Goal: Task Accomplishment & Management: Use online tool/utility

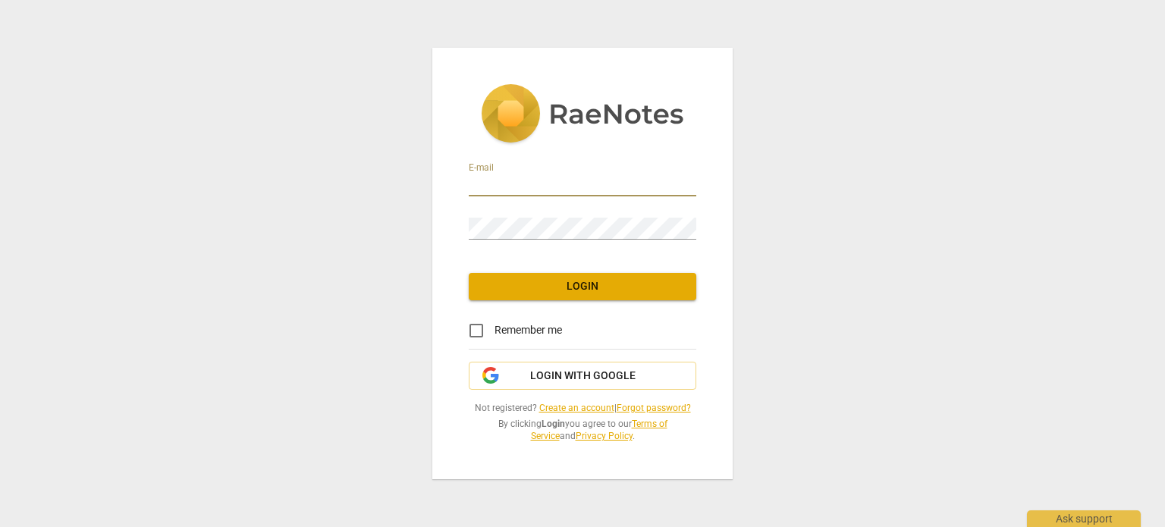
click at [528, 189] on input "email" at bounding box center [583, 185] width 228 height 22
type input "[EMAIL_ADDRESS][DOMAIN_NAME]"
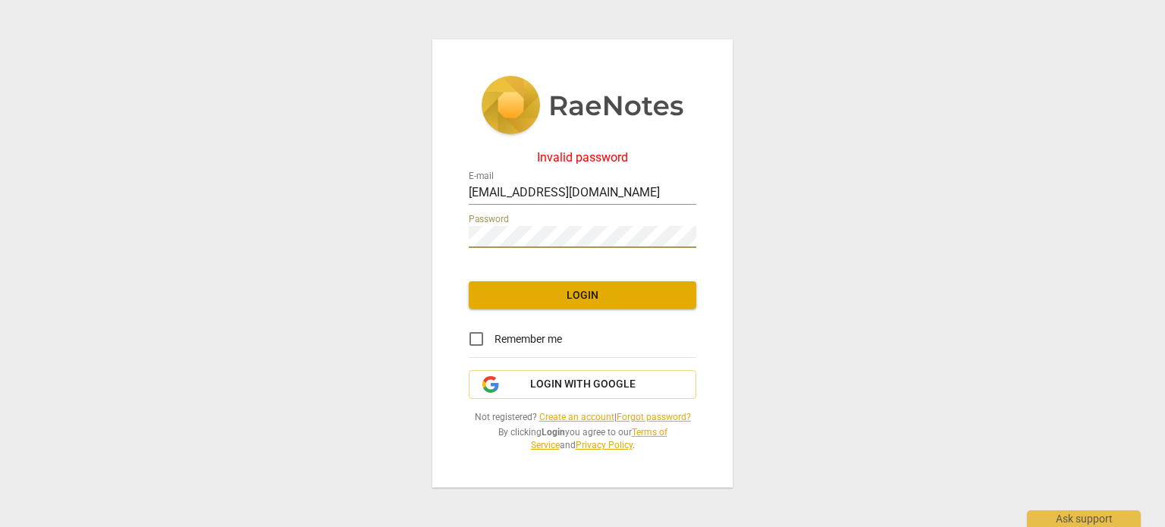
click at [419, 233] on div "Invalid password E-mail [EMAIL_ADDRESS][DOMAIN_NAME] Password Login Remember me…" at bounding box center [582, 263] width 1165 height 527
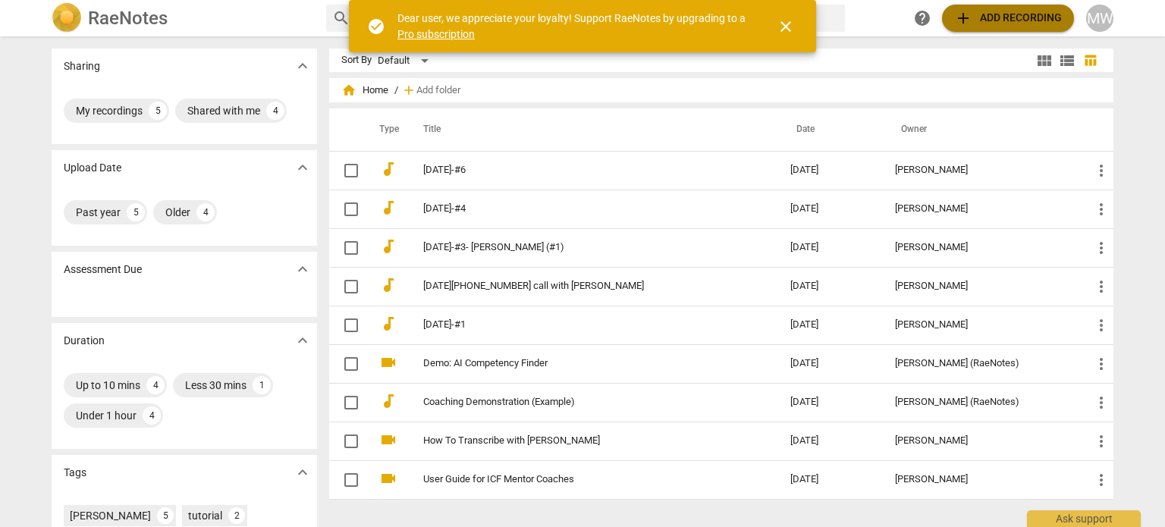
click at [976, 17] on span "add Add recording" at bounding box center [1008, 18] width 108 height 18
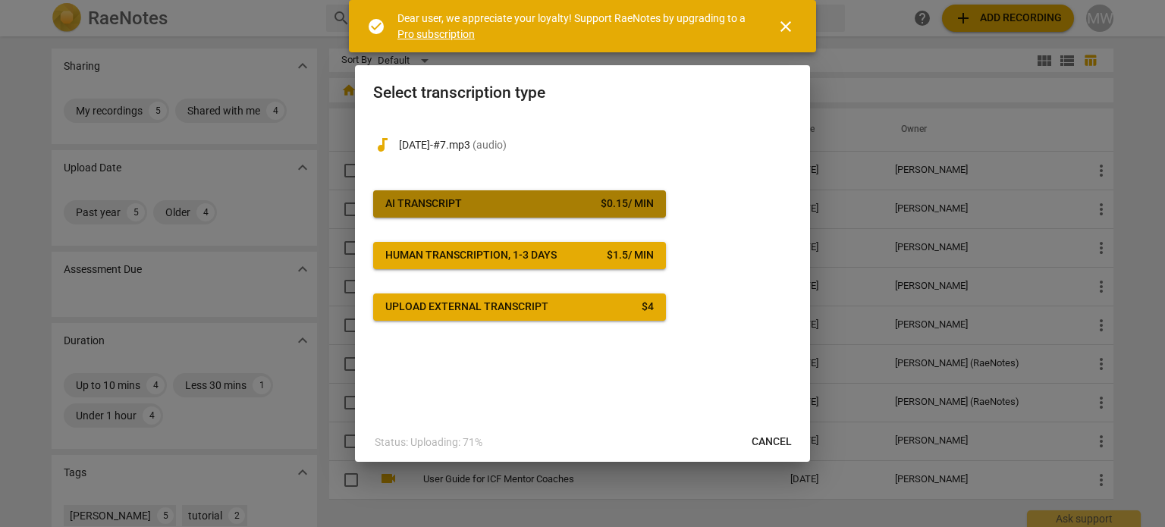
click at [504, 203] on span "AI Transcript $ 0.15 / min" at bounding box center [519, 203] width 269 height 15
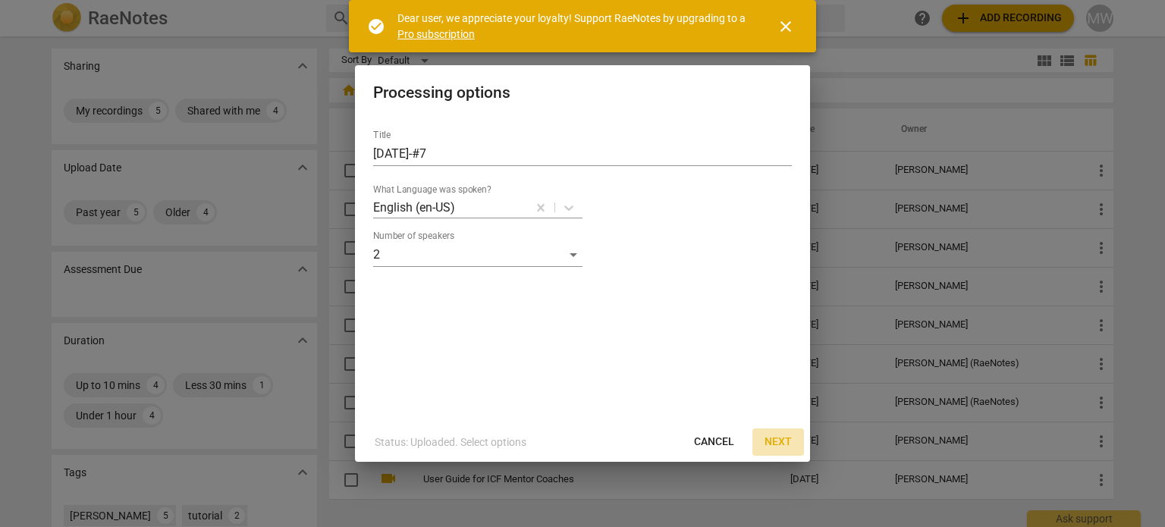
click at [770, 441] on span "Next" at bounding box center [778, 442] width 27 height 15
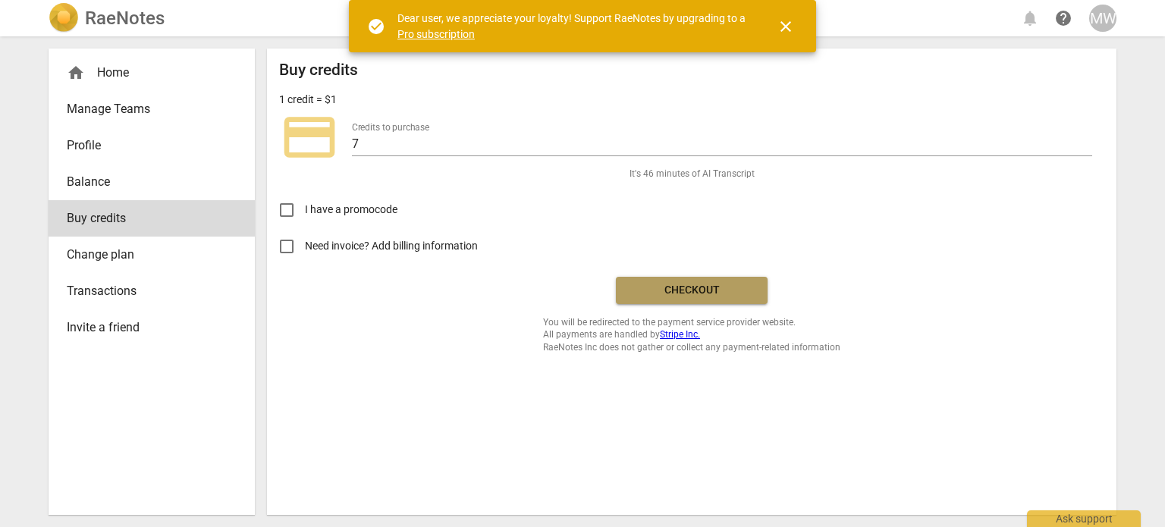
click at [663, 294] on span "Checkout" at bounding box center [691, 290] width 127 height 15
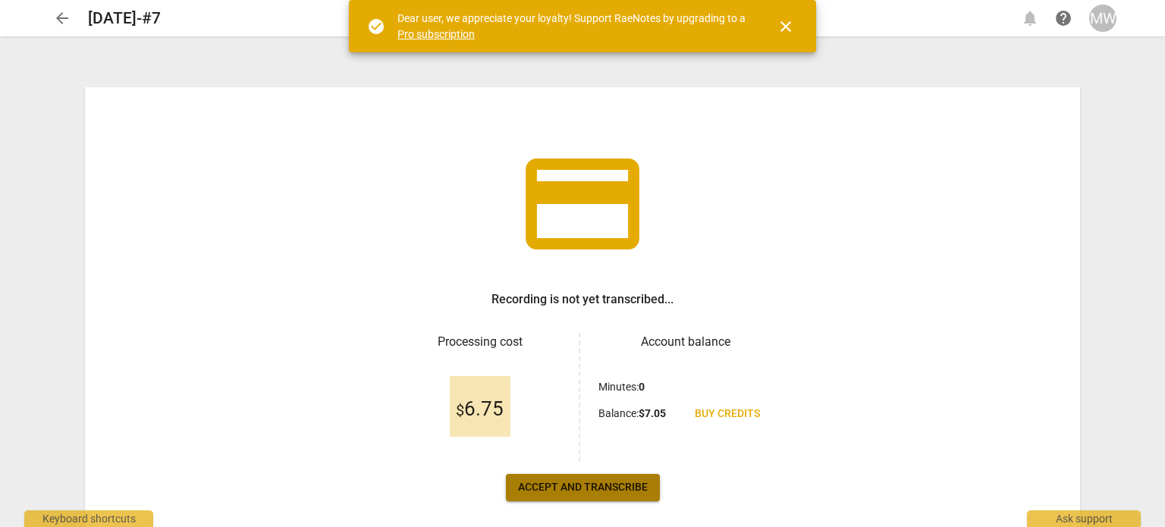
click at [558, 490] on span "Accept and transcribe" at bounding box center [583, 487] width 130 height 15
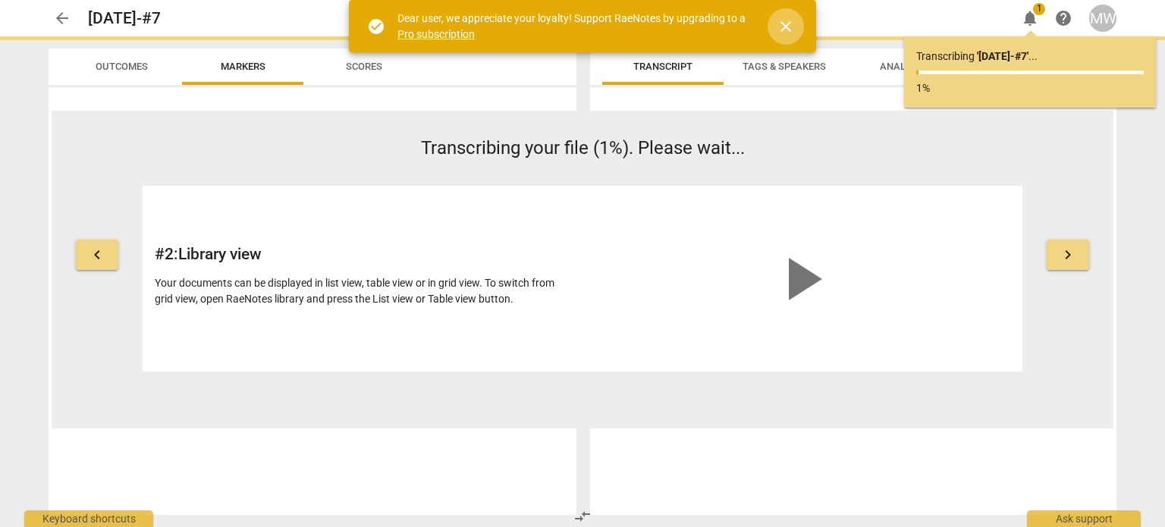
click at [784, 27] on span "close" at bounding box center [786, 26] width 18 height 18
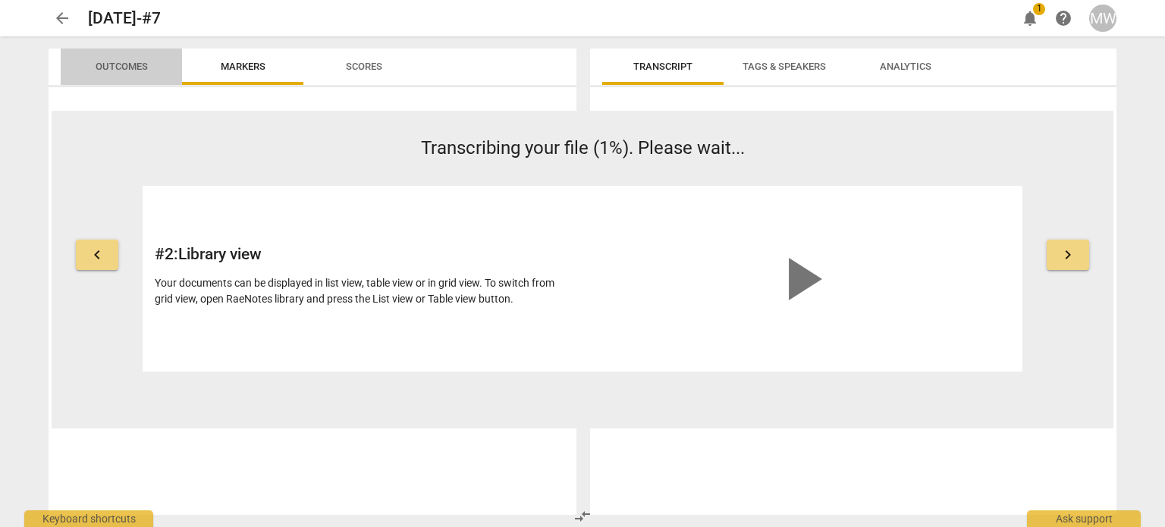
click at [112, 66] on span "Outcomes" at bounding box center [122, 66] width 52 height 11
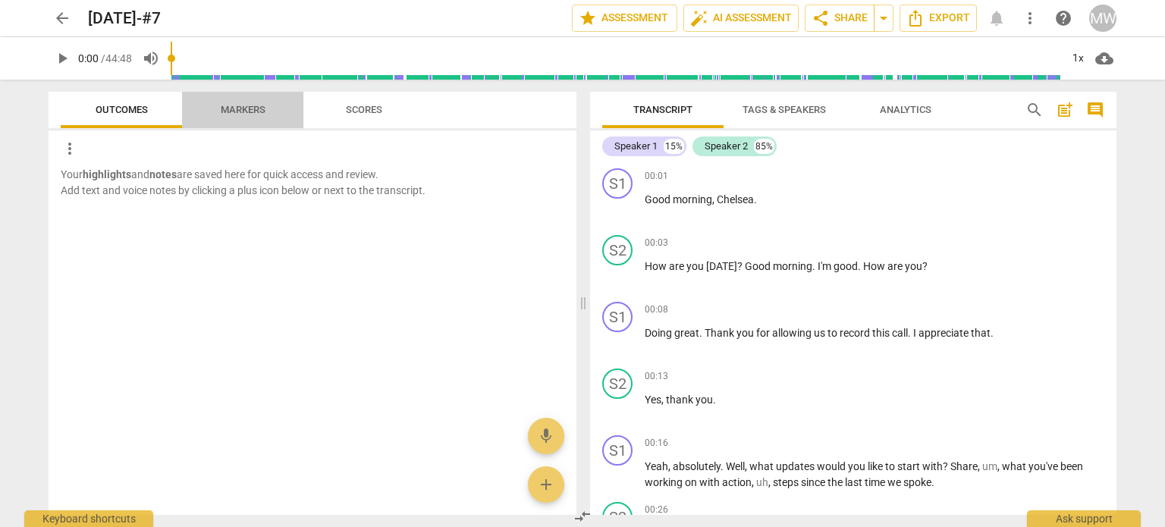
click at [228, 108] on span "Markers" at bounding box center [243, 109] width 45 height 11
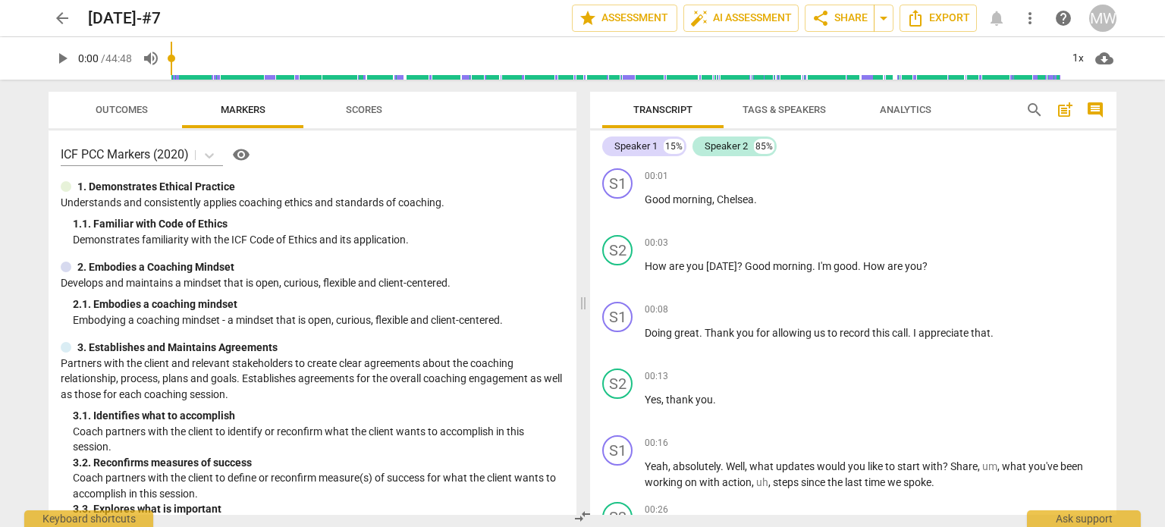
click at [359, 105] on span "Scores" at bounding box center [364, 109] width 36 height 11
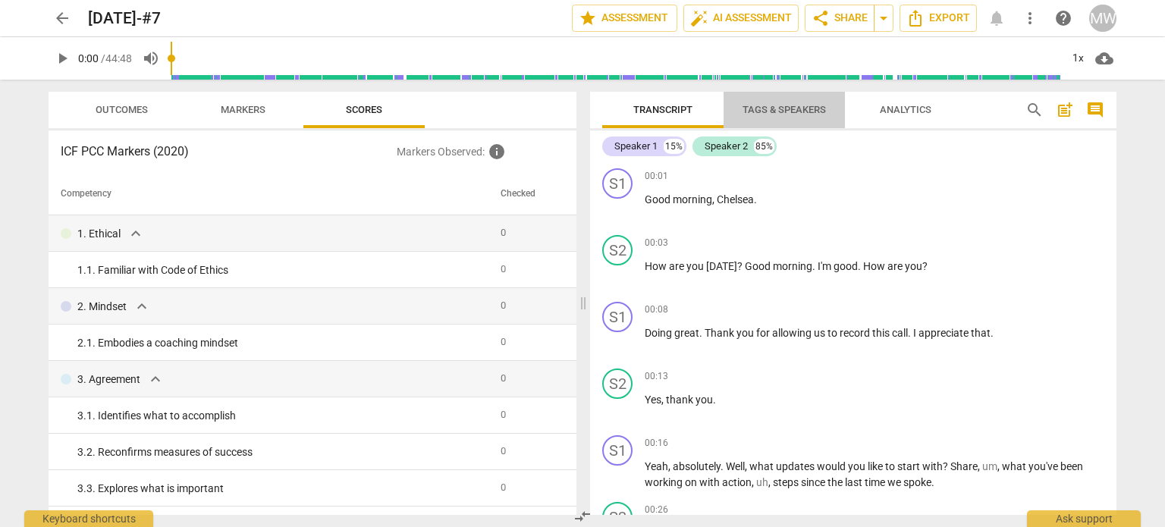
click at [805, 115] on span "Tags & Speakers" at bounding box center [785, 110] width 120 height 20
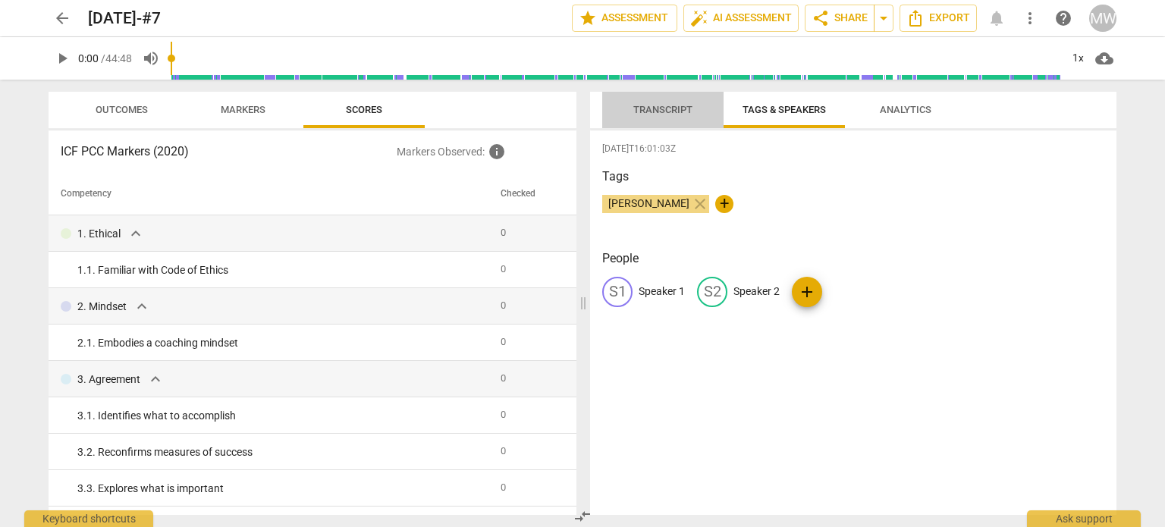
click at [671, 107] on span "Transcript" at bounding box center [662, 109] width 59 height 11
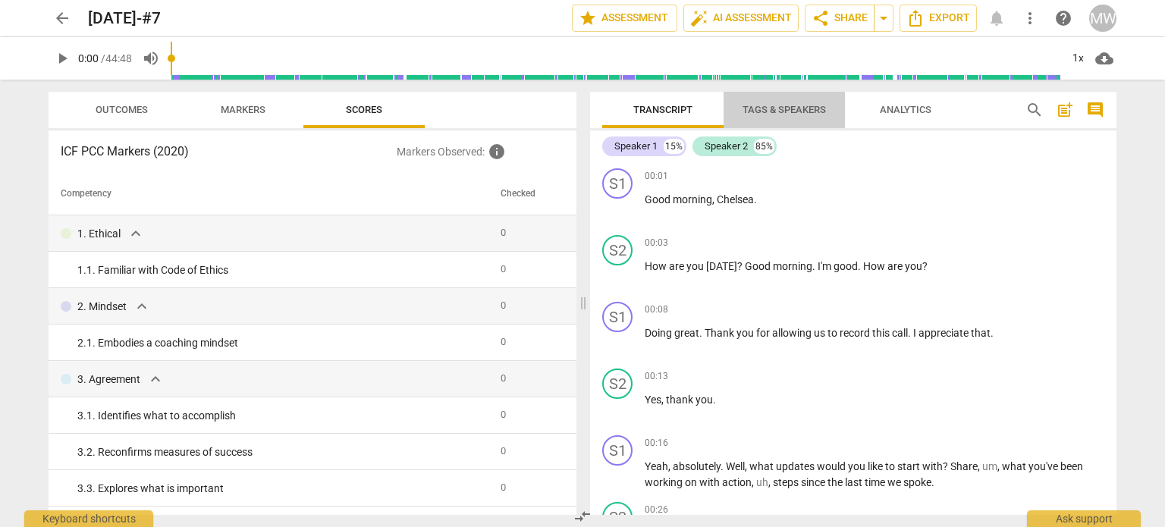
click at [780, 100] on span "Tags & Speakers" at bounding box center [785, 110] width 120 height 20
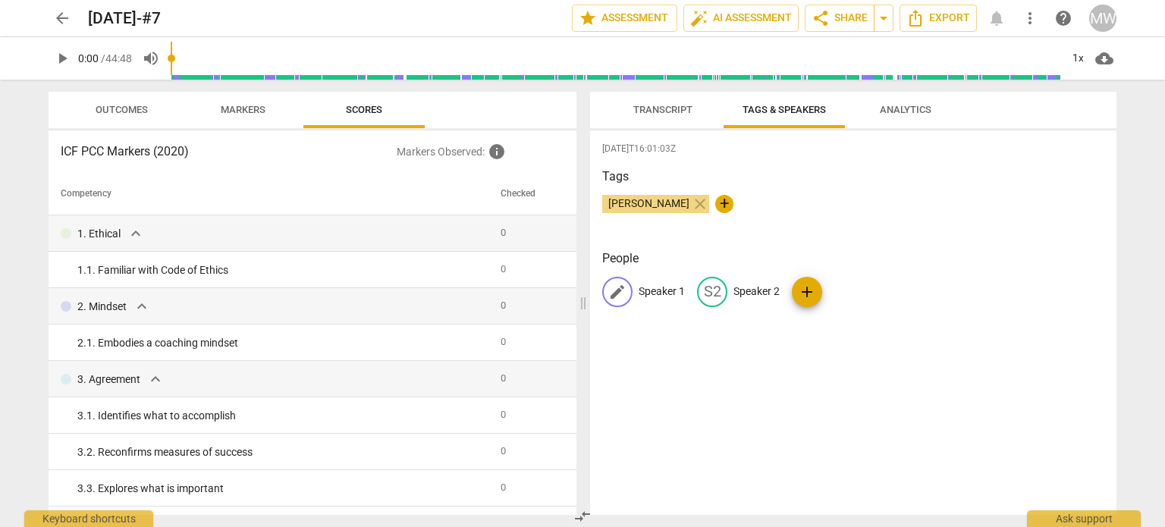
click at [679, 288] on p "Speaker 1" at bounding box center [662, 292] width 46 height 16
type input "Coach [PERSON_NAME]"
click at [856, 284] on p "Speaker 2" at bounding box center [855, 292] width 46 height 16
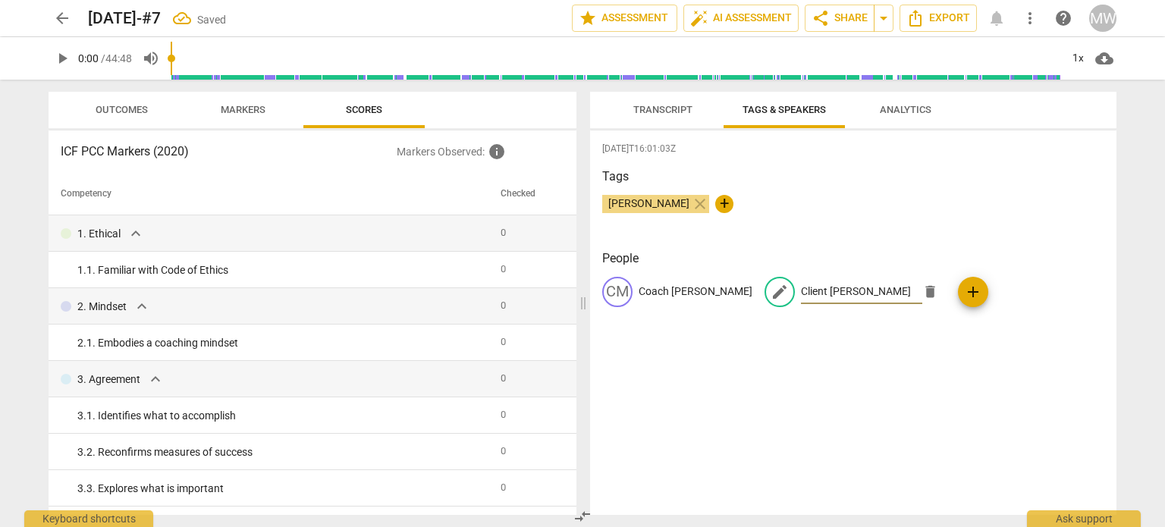
type input "Client [PERSON_NAME]"
click at [679, 106] on span "Transcript" at bounding box center [662, 109] width 59 height 11
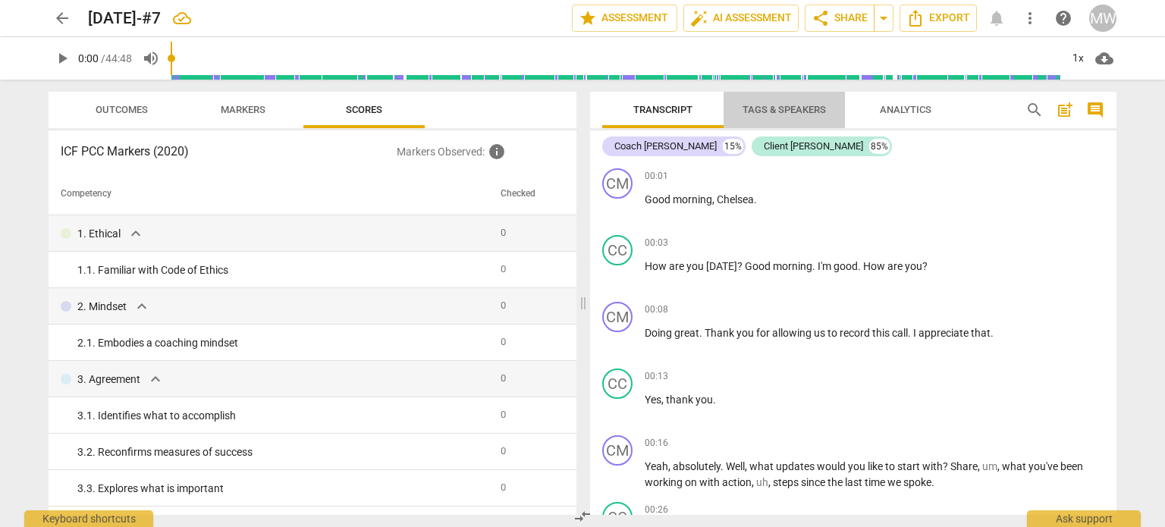
click at [797, 110] on span "Tags & Speakers" at bounding box center [784, 109] width 83 height 11
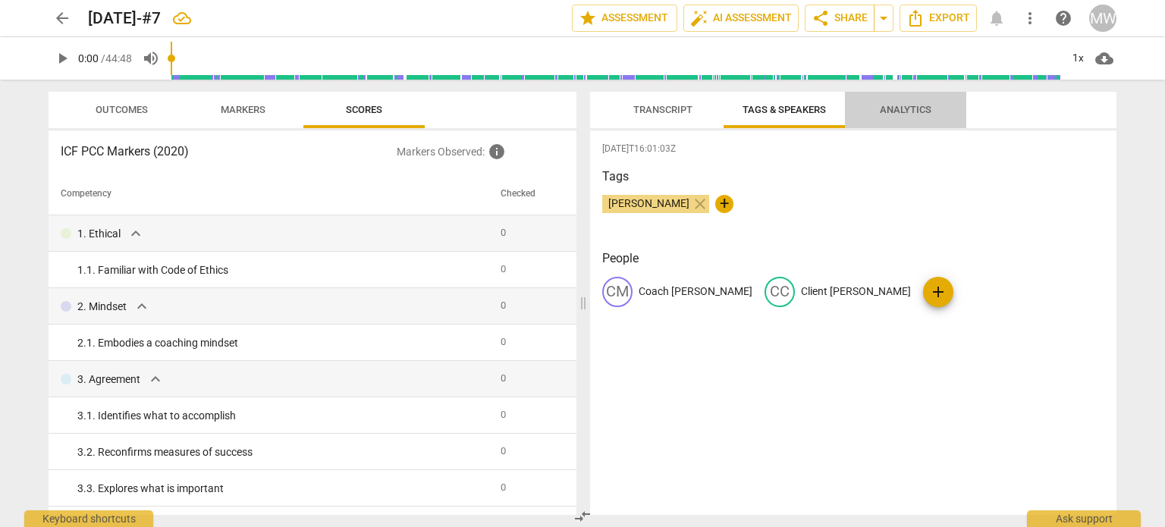
click at [898, 112] on span "Analytics" at bounding box center [906, 109] width 52 height 11
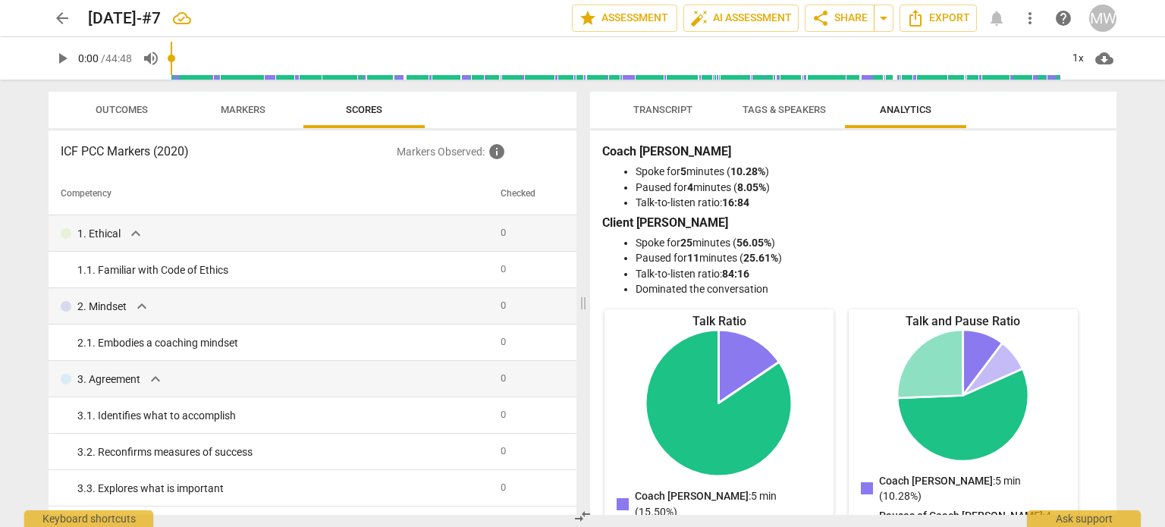
drag, startPoint x: 655, startPoint y: 111, endPoint x: 801, endPoint y: 111, distance: 146.4
click at [655, 111] on span "Transcript" at bounding box center [662, 109] width 59 height 11
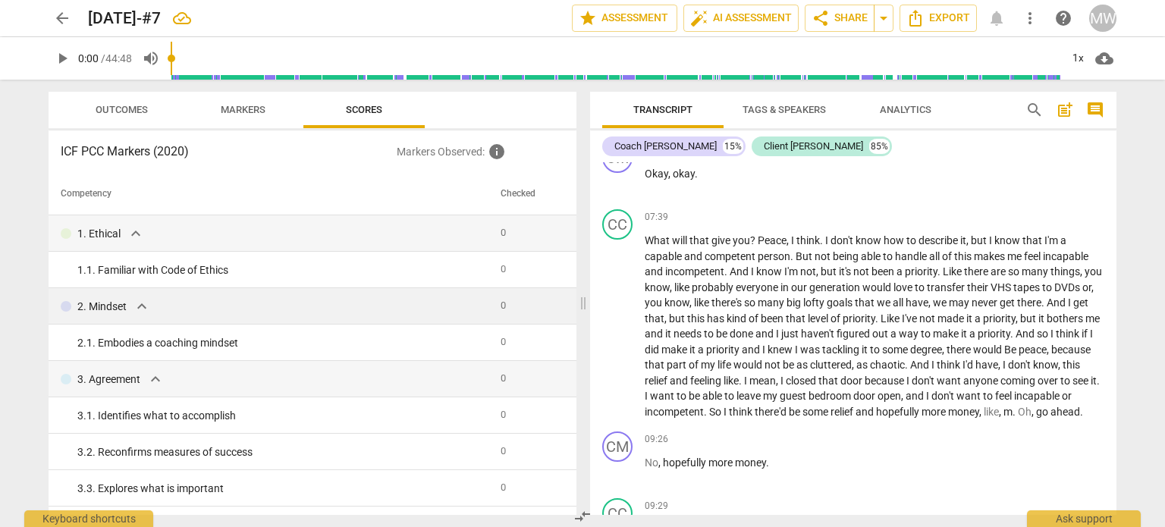
scroll to position [1878, 0]
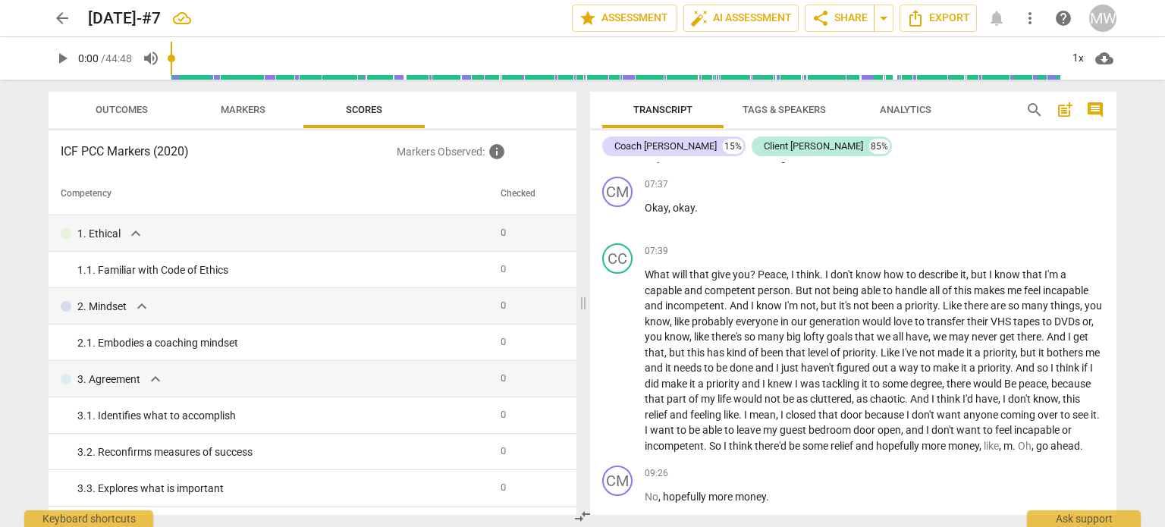
click at [244, 116] on span "Markers" at bounding box center [243, 110] width 81 height 20
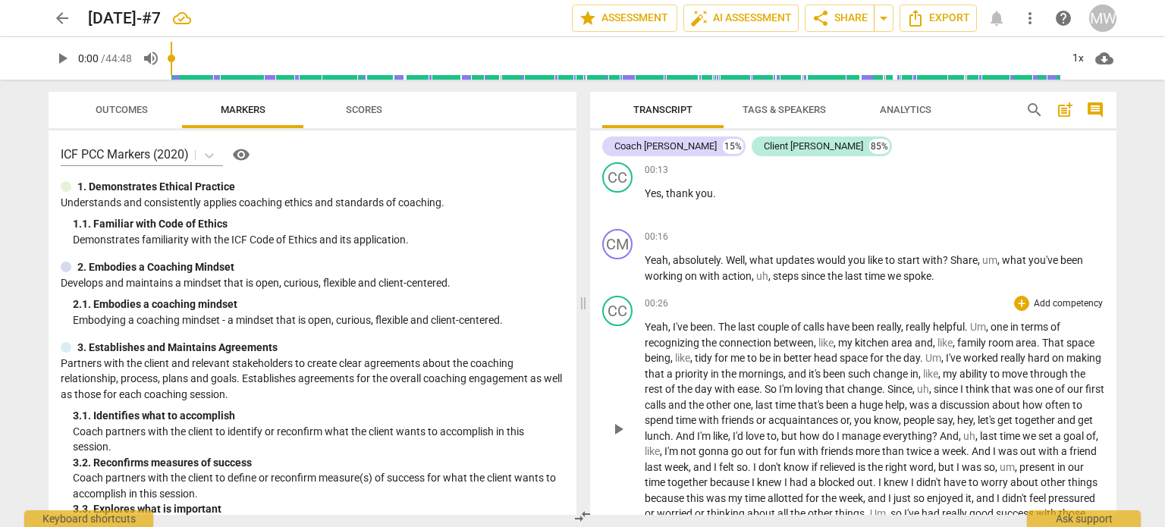
scroll to position [0, 0]
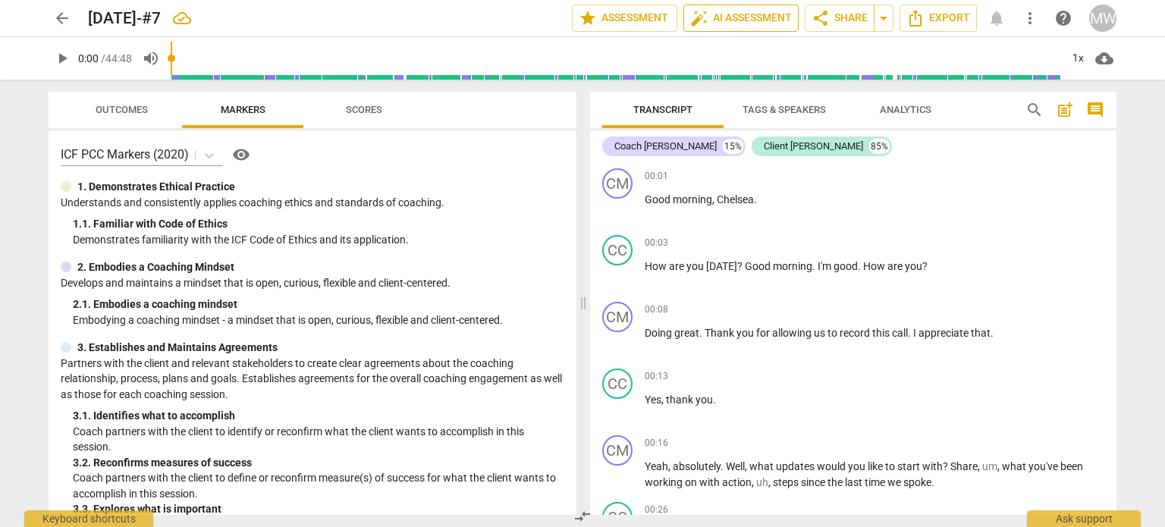
click at [747, 23] on span "auto_fix_high AI Assessment" at bounding box center [741, 18] width 102 height 18
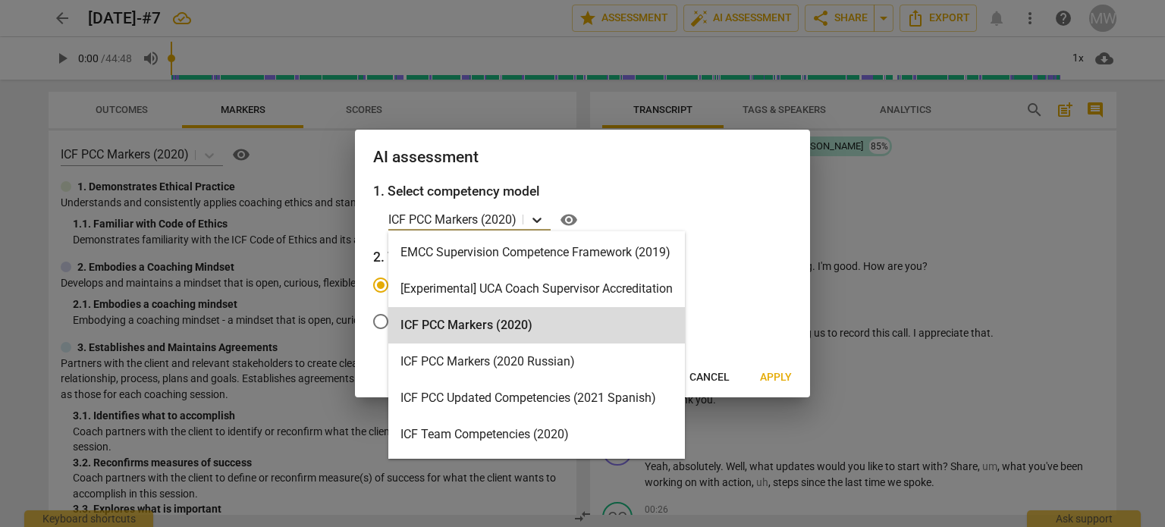
click at [535, 217] on icon at bounding box center [537, 219] width 15 height 15
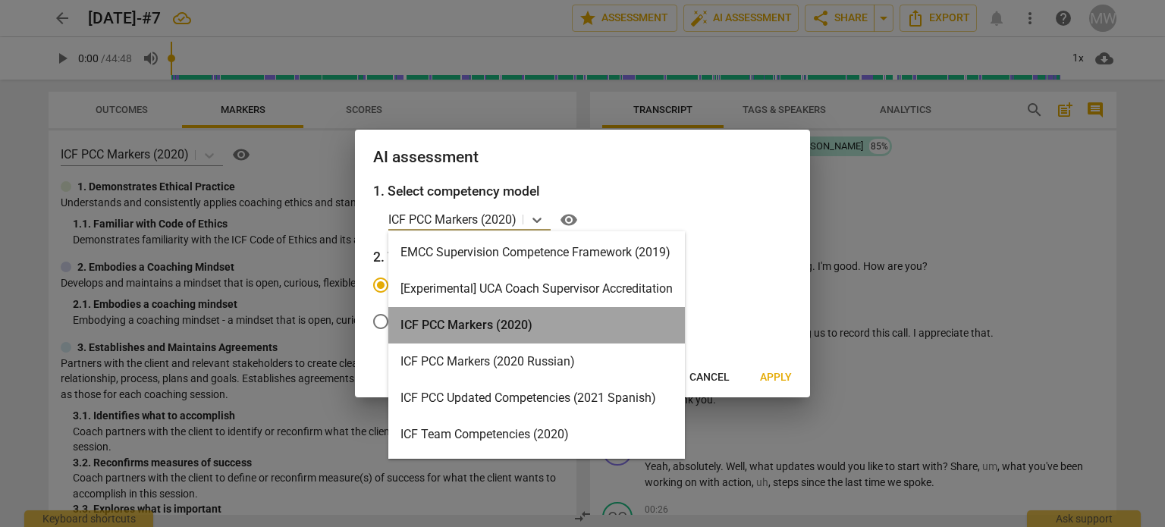
click at [541, 330] on div "ICF PCC Markers (2020)" at bounding box center [536, 325] width 297 height 36
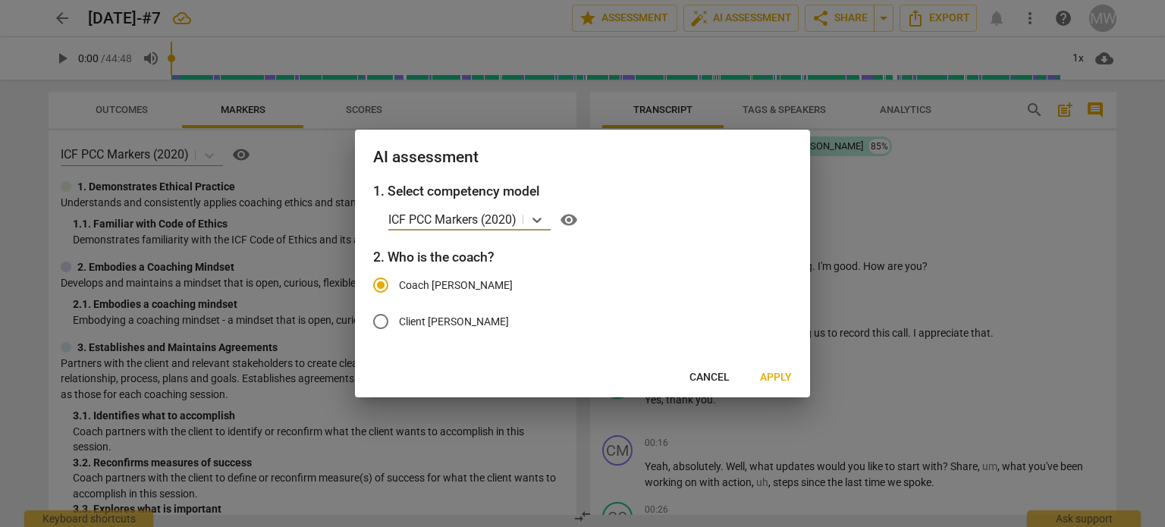
click at [771, 373] on span "Apply" at bounding box center [776, 377] width 32 height 15
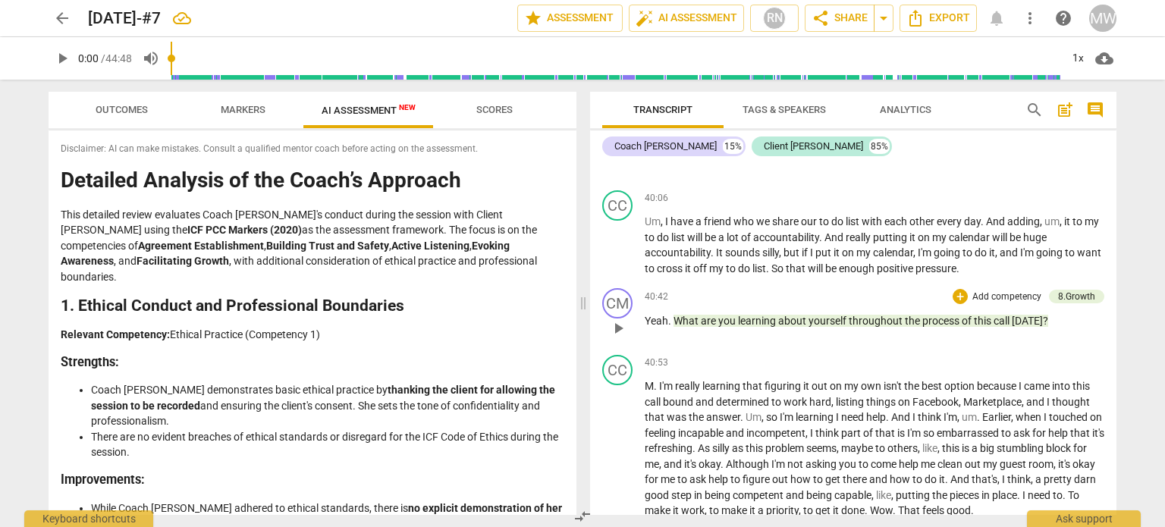
scroll to position [9180, 0]
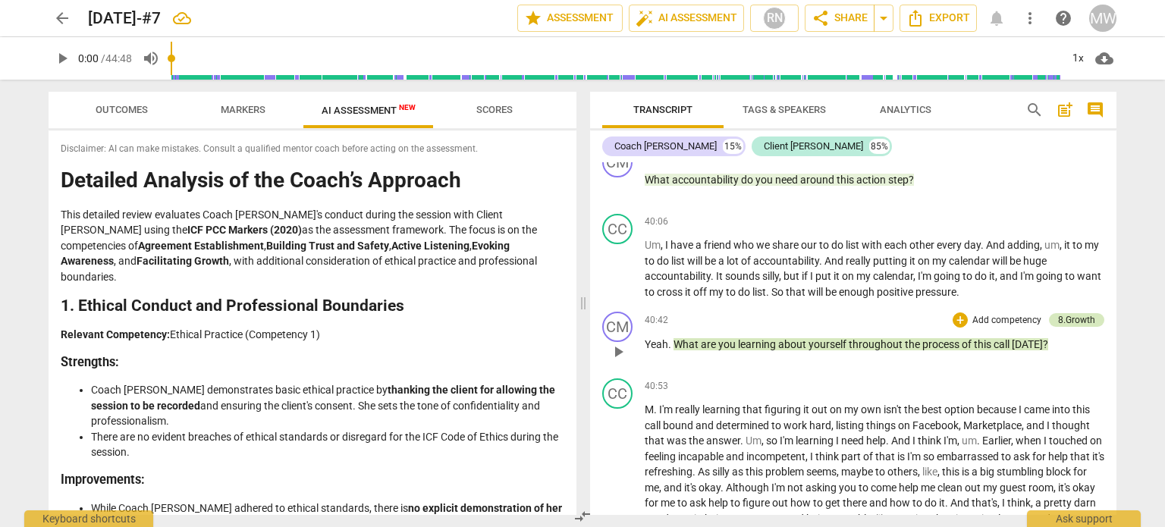
click at [1076, 327] on div "8.Growth" at bounding box center [1076, 320] width 37 height 14
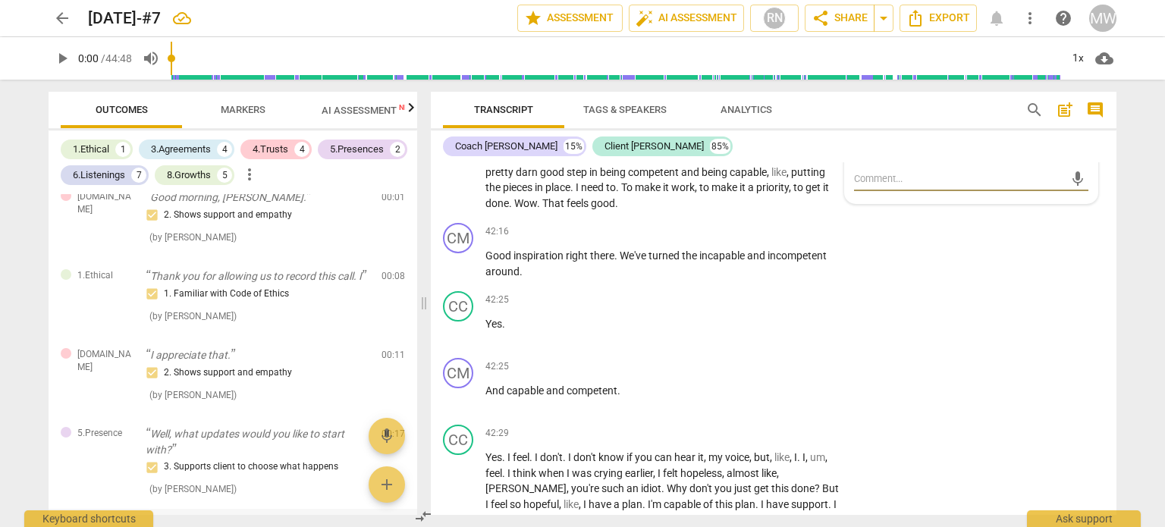
scroll to position [0, 0]
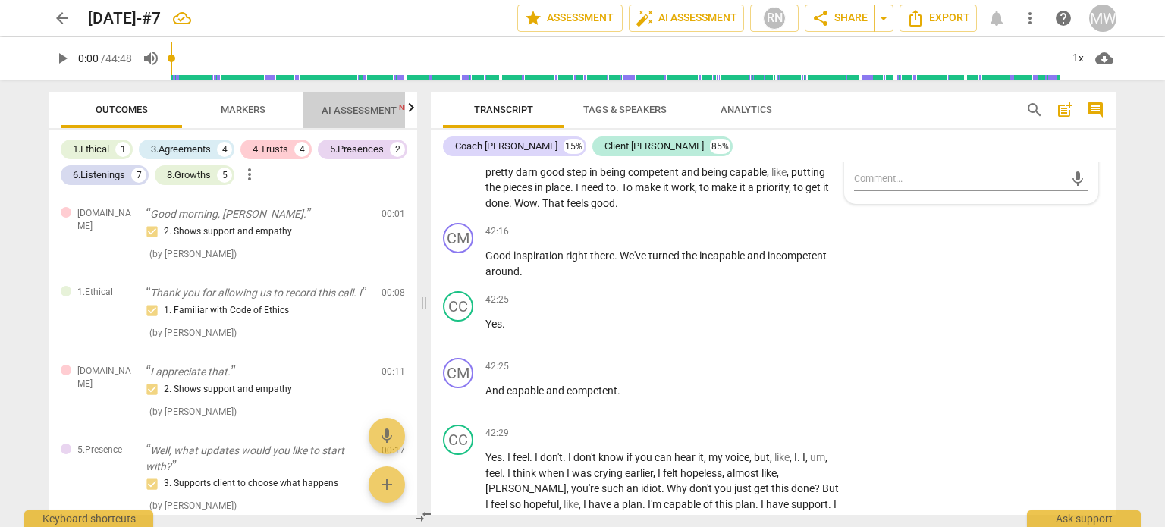
click at [380, 112] on span "AI Assessment New" at bounding box center [369, 110] width 94 height 11
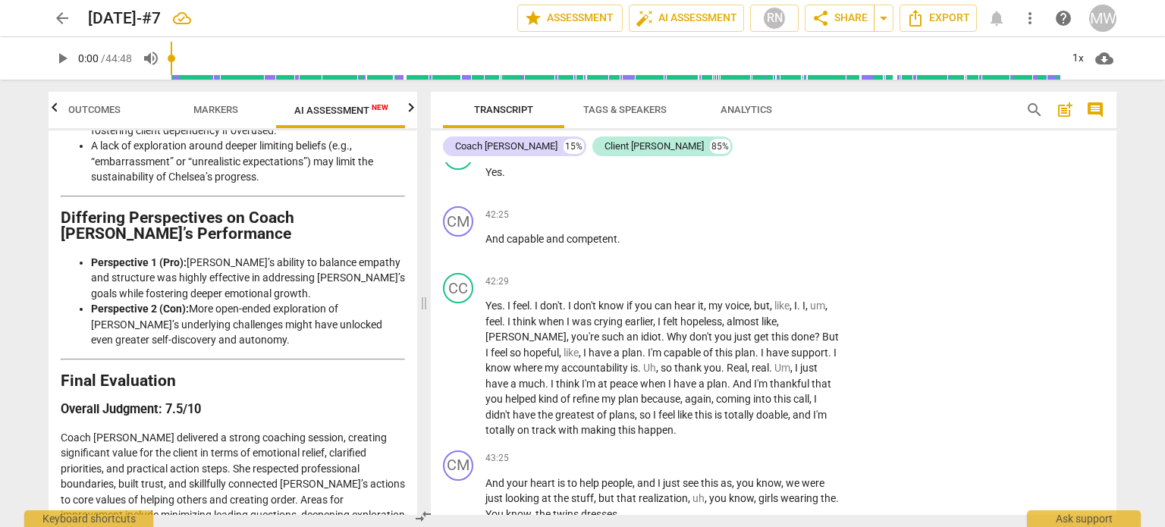
scroll to position [3748, 0]
drag, startPoint x: 411, startPoint y: 494, endPoint x: 412, endPoint y: 433, distance: 60.7
click at [412, 433] on div "Disclaimer: AI can make mistakes. Consult a qualified mentor coach before actin…" at bounding box center [233, 322] width 369 height 385
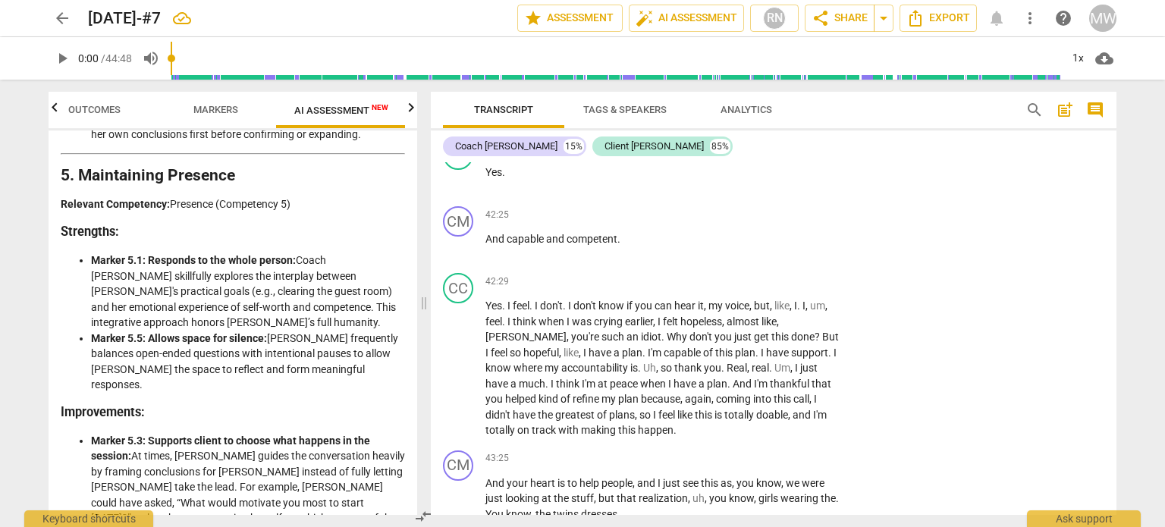
scroll to position [0, 0]
